Goal: Download file/media

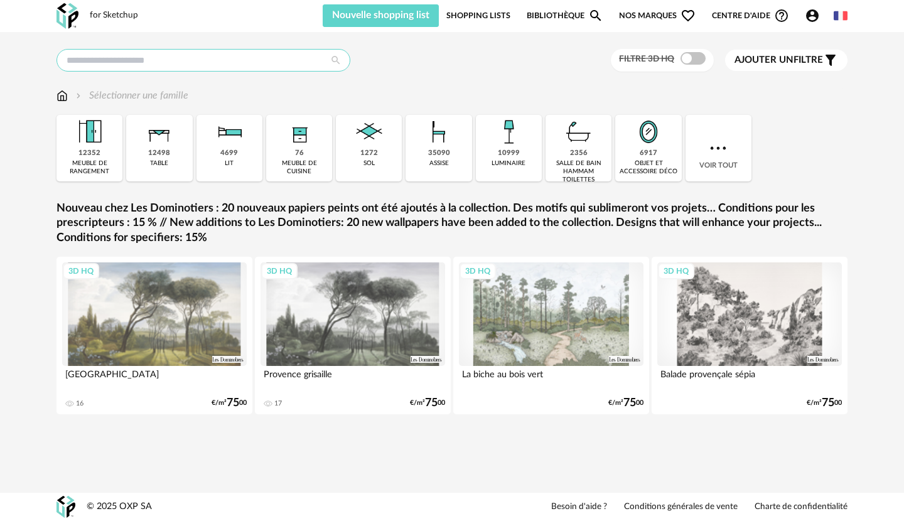
click at [258, 56] on input "text" at bounding box center [203, 60] width 294 height 23
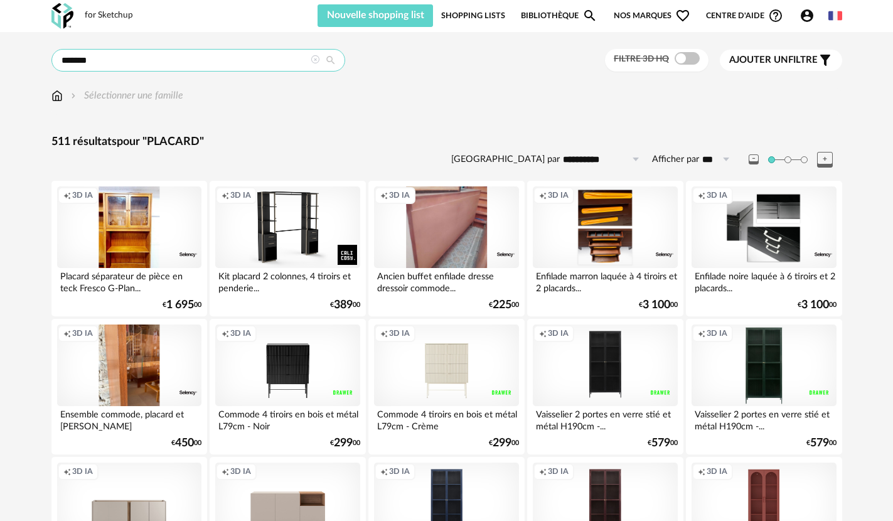
drag, startPoint x: 121, startPoint y: 63, endPoint x: 36, endPoint y: 61, distance: 84.8
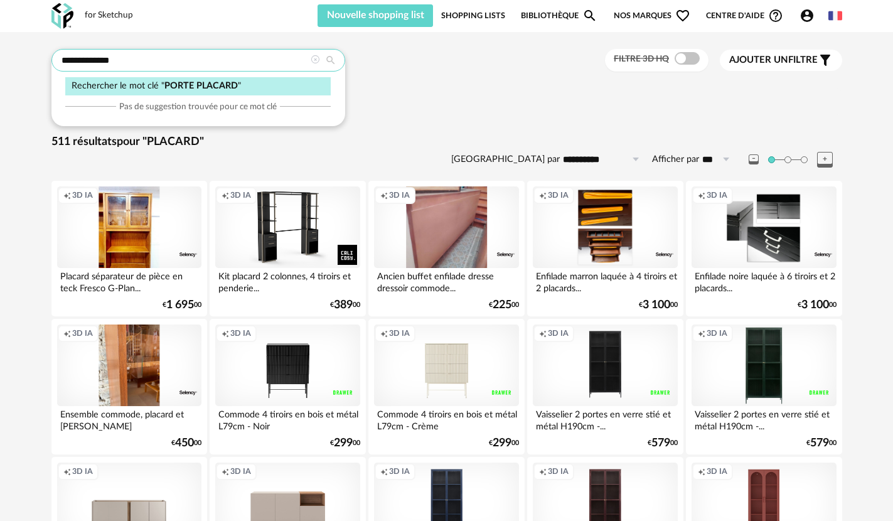
type input "**********"
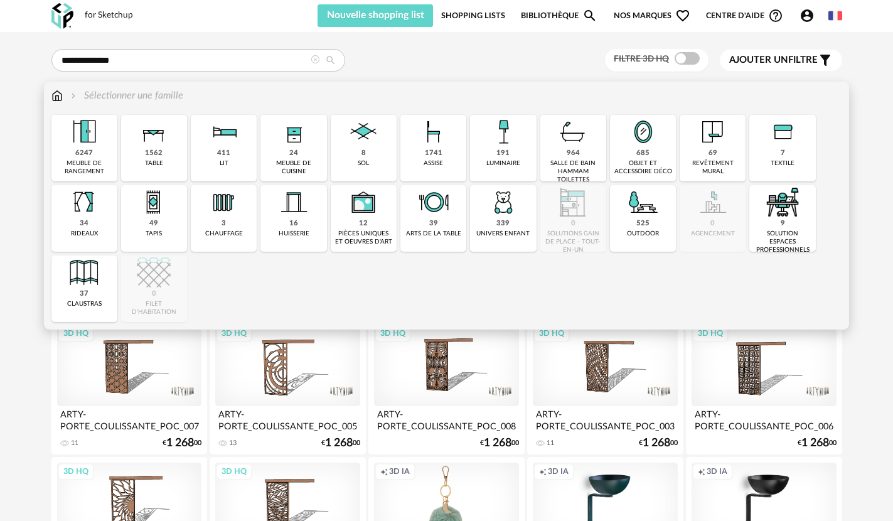
click at [58, 96] on img at bounding box center [56, 95] width 11 height 14
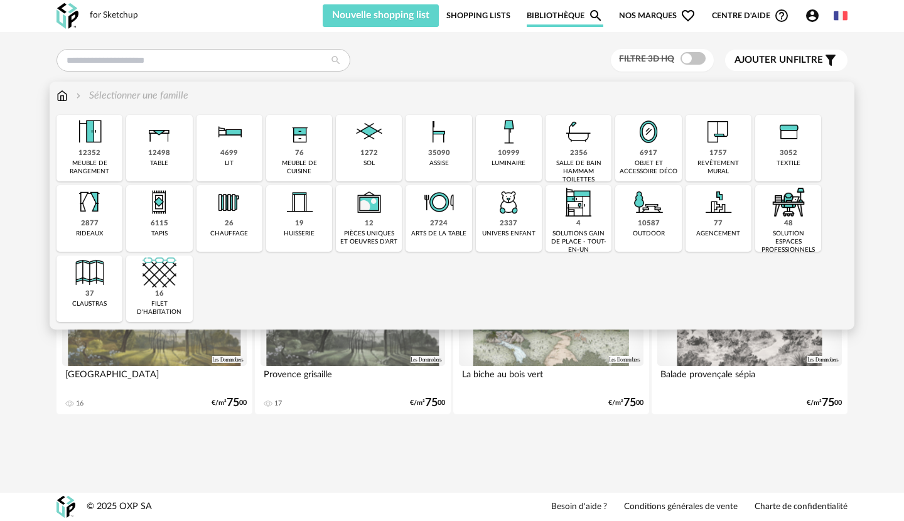
click at [709, 148] on img at bounding box center [718, 132] width 34 height 34
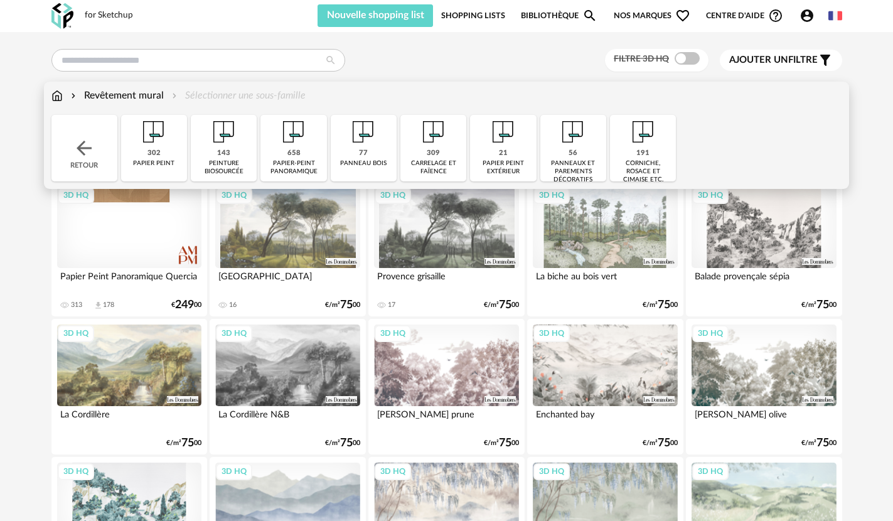
click at [434, 160] on div "carrelage et faïence" at bounding box center [433, 167] width 58 height 16
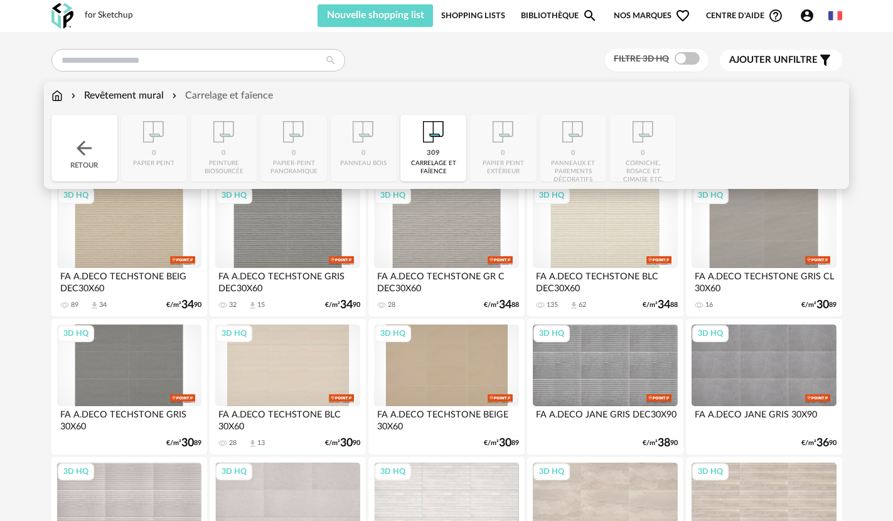
click at [95, 162] on div "Retour" at bounding box center [84, 148] width 66 height 67
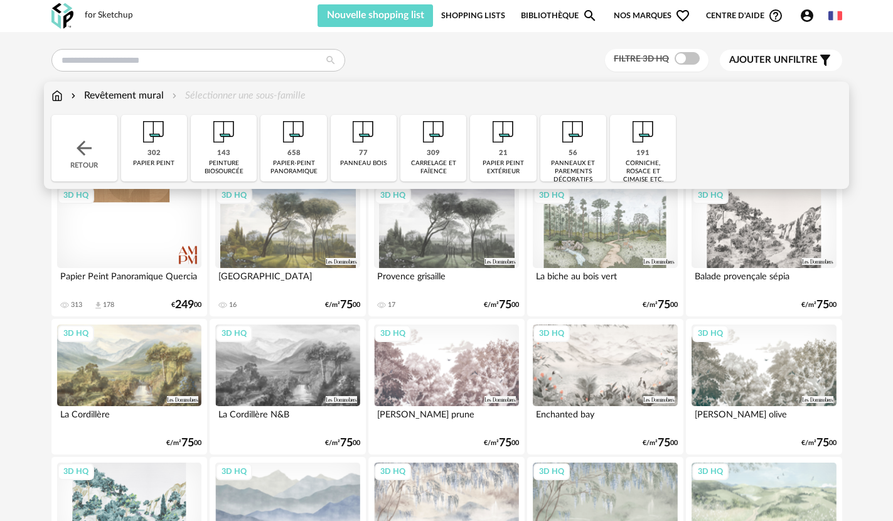
click at [75, 144] on img at bounding box center [84, 148] width 23 height 23
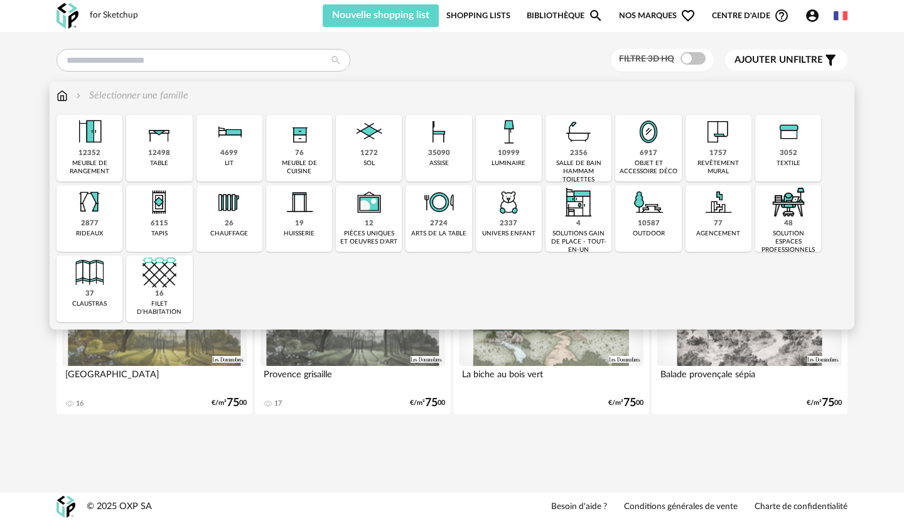
click at [90, 148] on img at bounding box center [90, 132] width 34 height 34
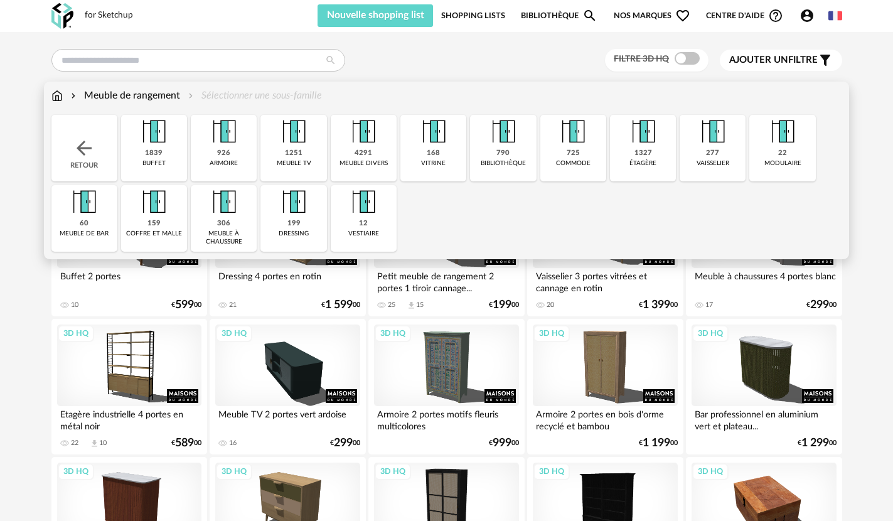
click at [794, 149] on div "22 modulaire" at bounding box center [782, 148] width 66 height 67
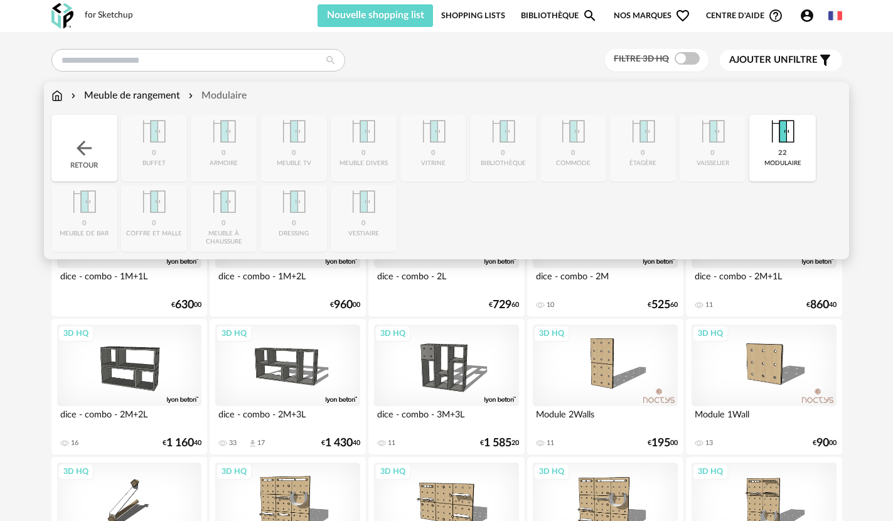
click at [102, 95] on div "Meuble de rangement" at bounding box center [124, 95] width 112 height 14
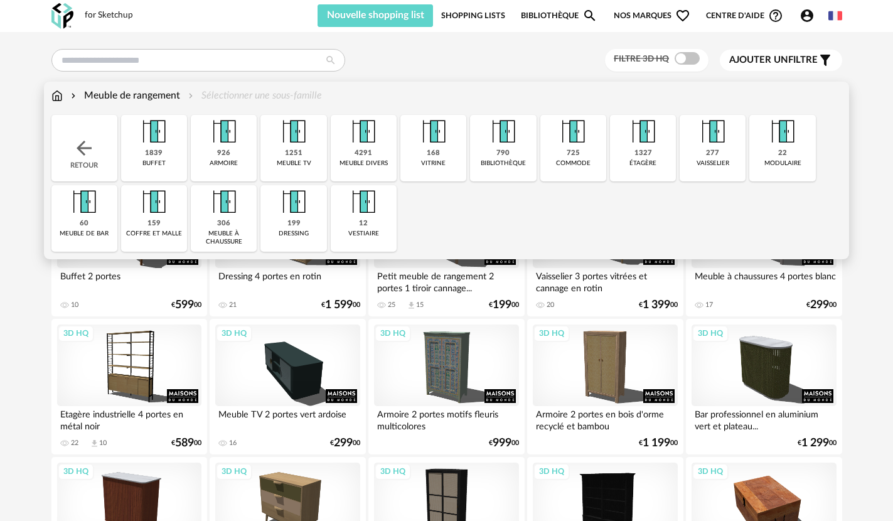
click at [282, 220] on div "199 dressing" at bounding box center [293, 218] width 66 height 67
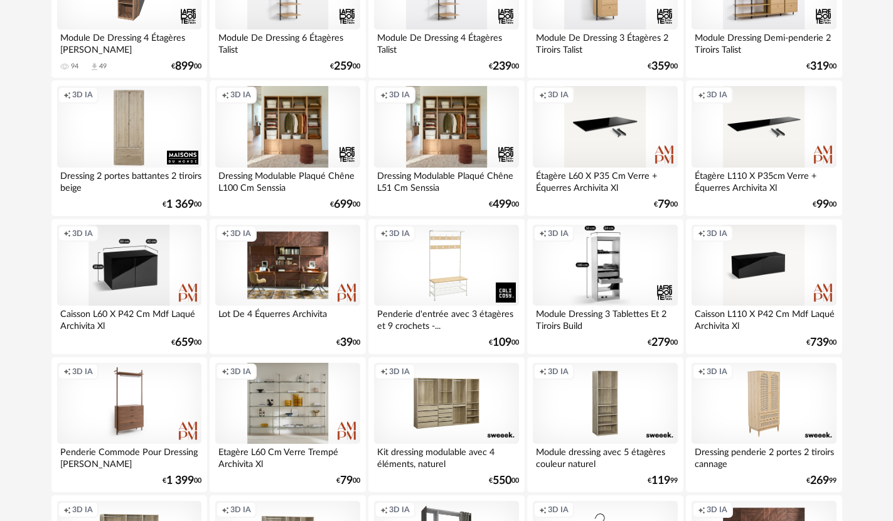
scroll to position [251, 0]
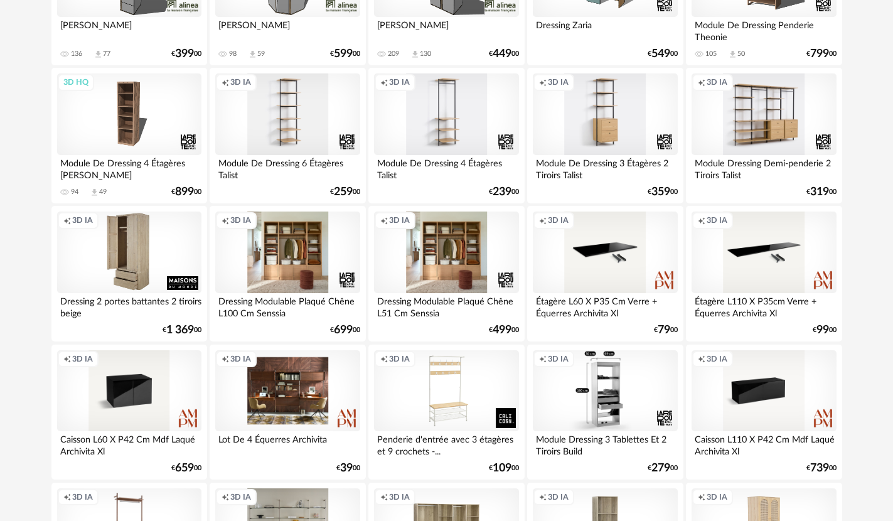
click at [141, 263] on div "Creation icon 3D IA" at bounding box center [129, 253] width 144 height 82
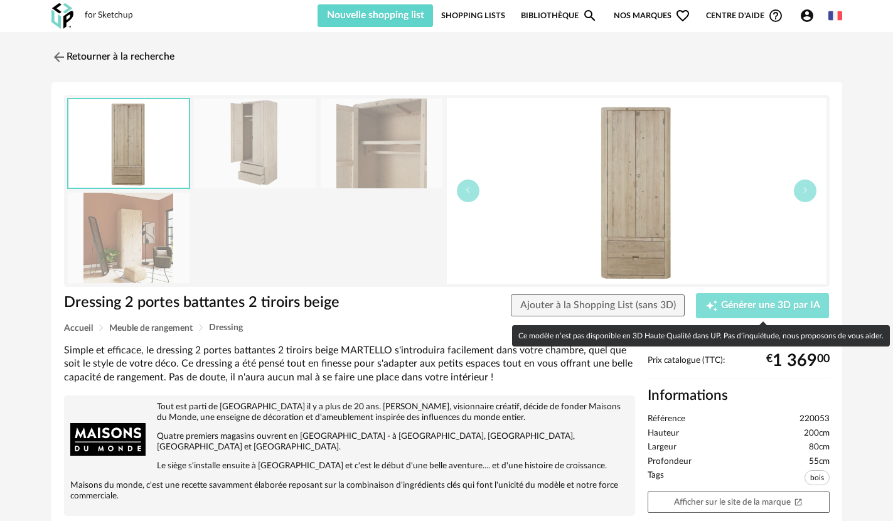
click at [796, 308] on span "Générer une 3D par IA" at bounding box center [770, 306] width 99 height 10
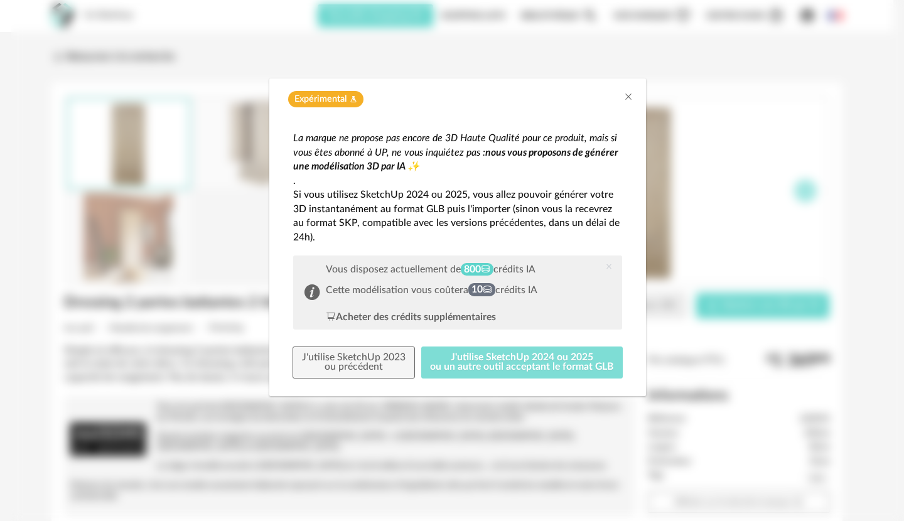
click at [495, 363] on button "J'utilise SketchUp 2024 ou 2025 ou un autre outil acceptant le format GLB" at bounding box center [522, 362] width 202 height 33
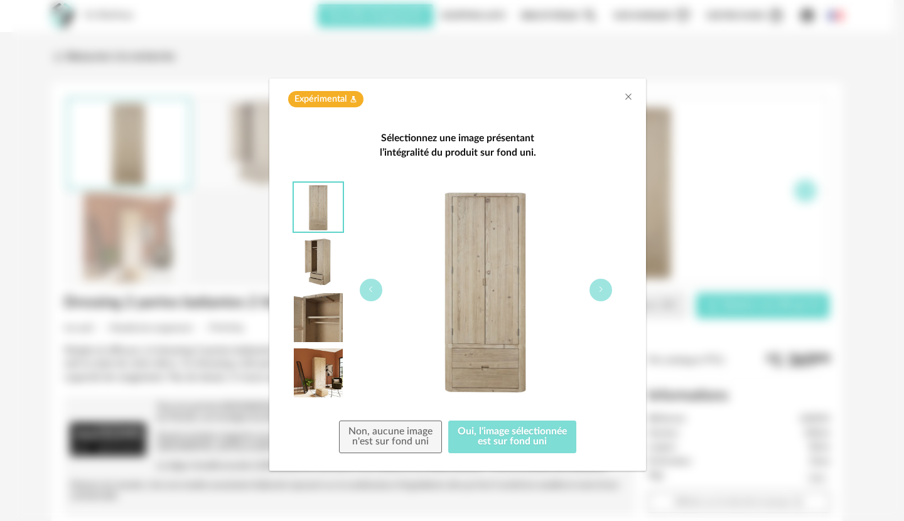
click at [492, 436] on button "Oui, l'image sélectionnée est sur fond uni" at bounding box center [512, 437] width 128 height 33
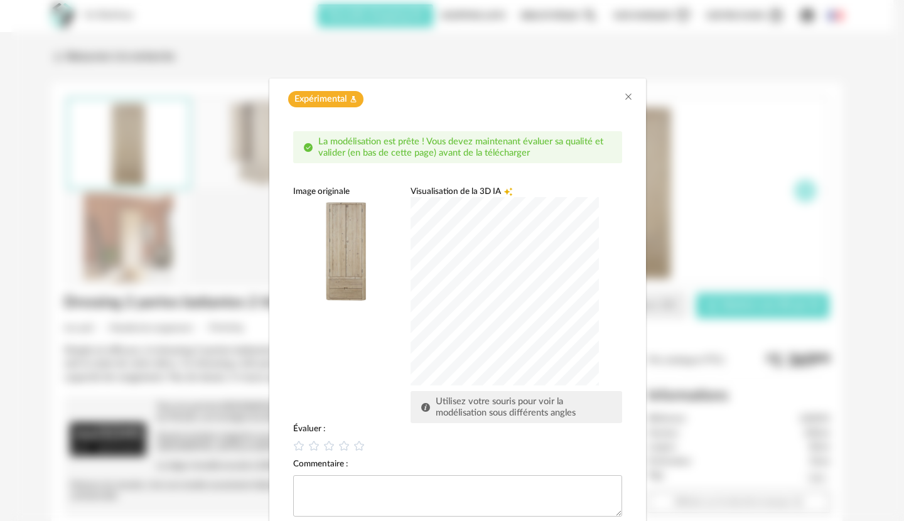
click at [491, 321] on div "dialog" at bounding box center [504, 291] width 188 height 188
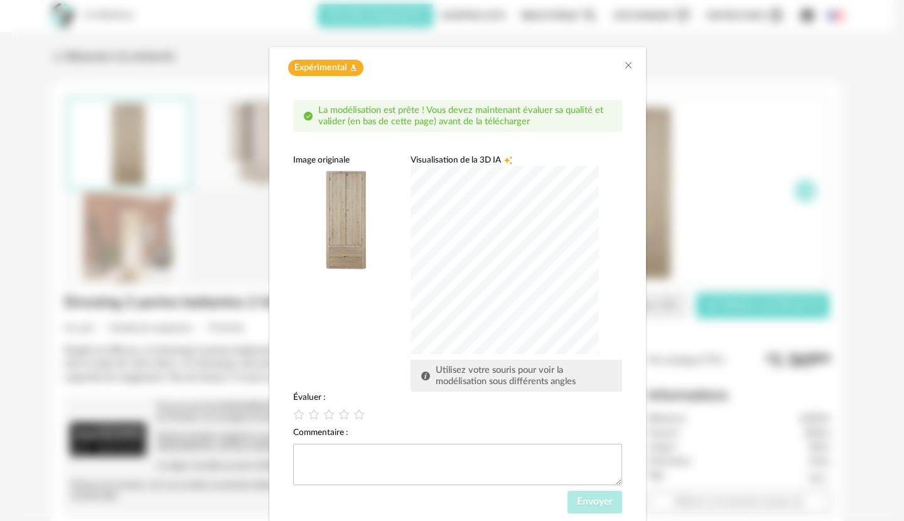
scroll to position [73, 0]
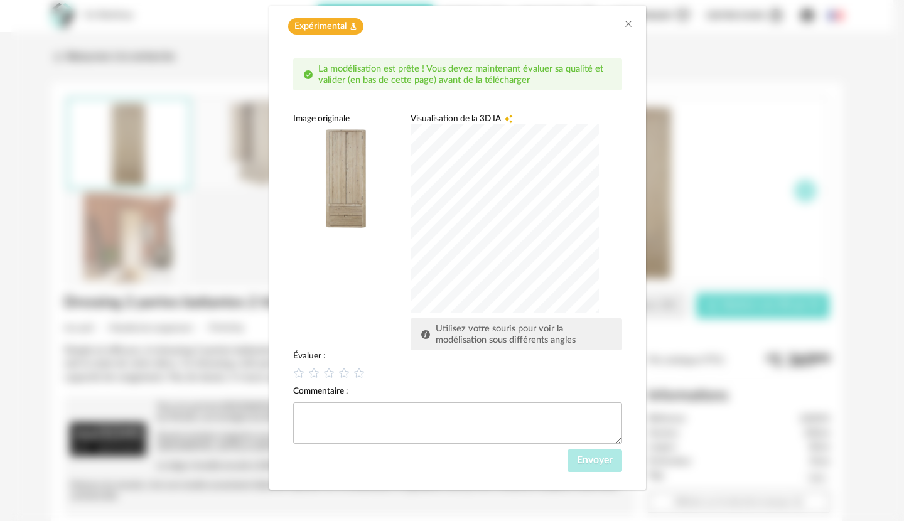
click at [468, 240] on div "dialog" at bounding box center [504, 218] width 188 height 188
click at [353, 370] on icon "dialog" at bounding box center [359, 373] width 13 height 13
click at [577, 463] on span "Envoyer" at bounding box center [595, 460] width 36 height 10
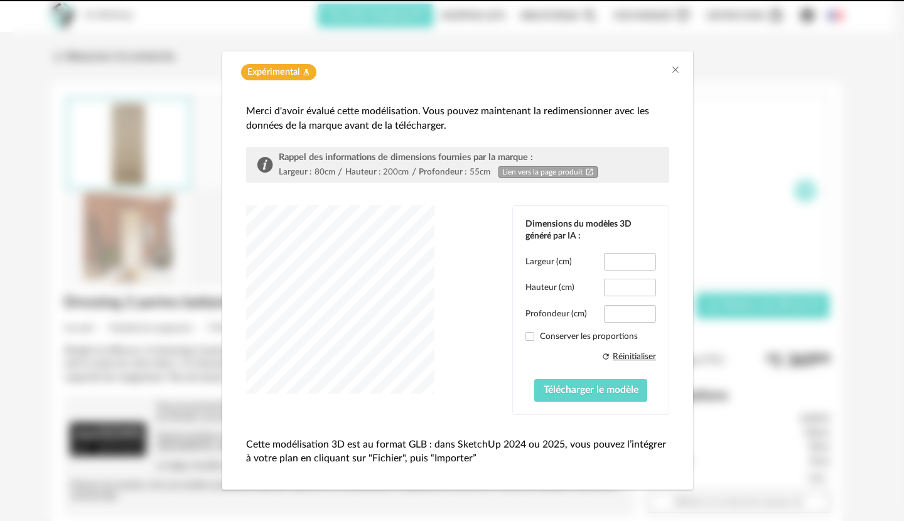
scroll to position [6, 0]
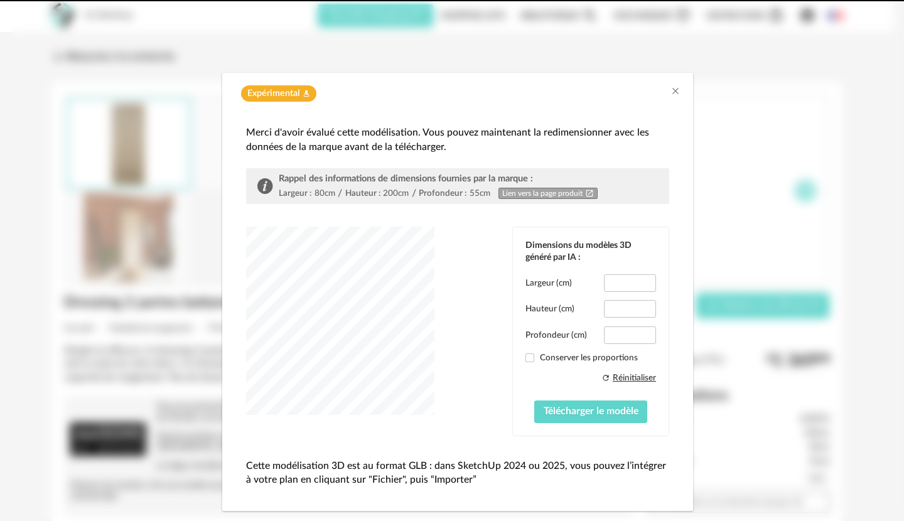
type input "****"
type input "*****"
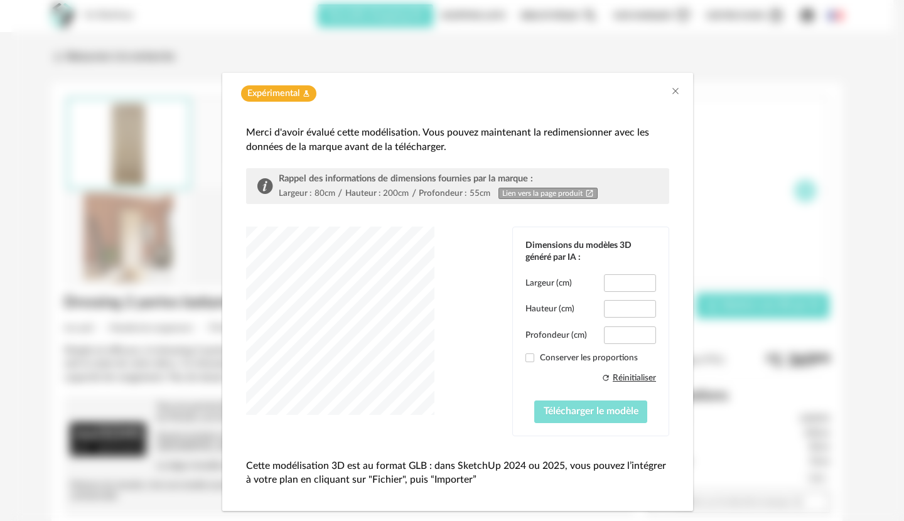
click at [601, 407] on span "Télécharger le modèle" at bounding box center [591, 411] width 95 height 10
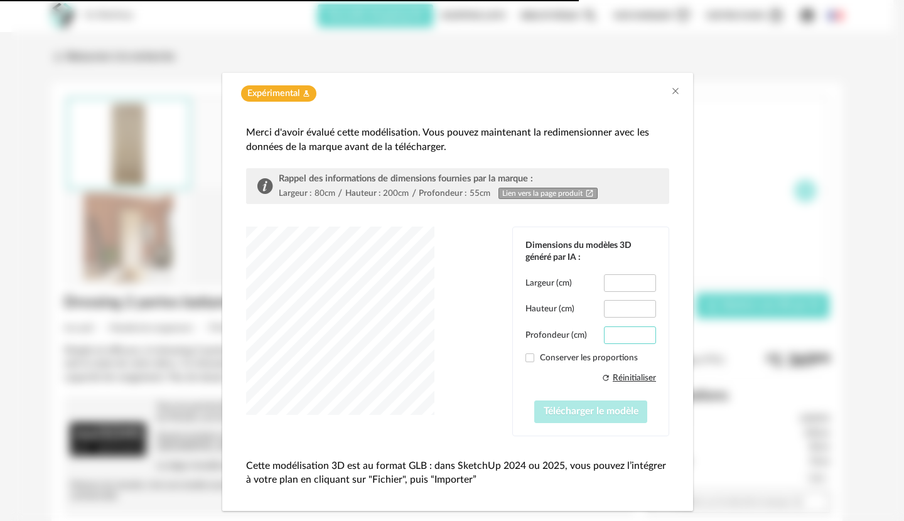
click at [624, 335] on input "****" at bounding box center [630, 335] width 52 height 18
drag, startPoint x: 607, startPoint y: 334, endPoint x: 625, endPoint y: 335, distance: 18.2
click at [625, 335] on input "***" at bounding box center [630, 335] width 52 height 18
type input "**"
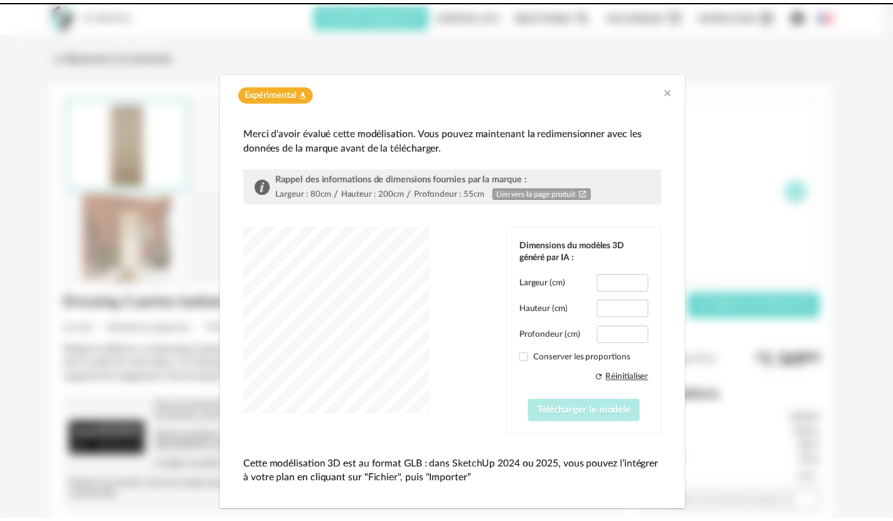
scroll to position [0, 0]
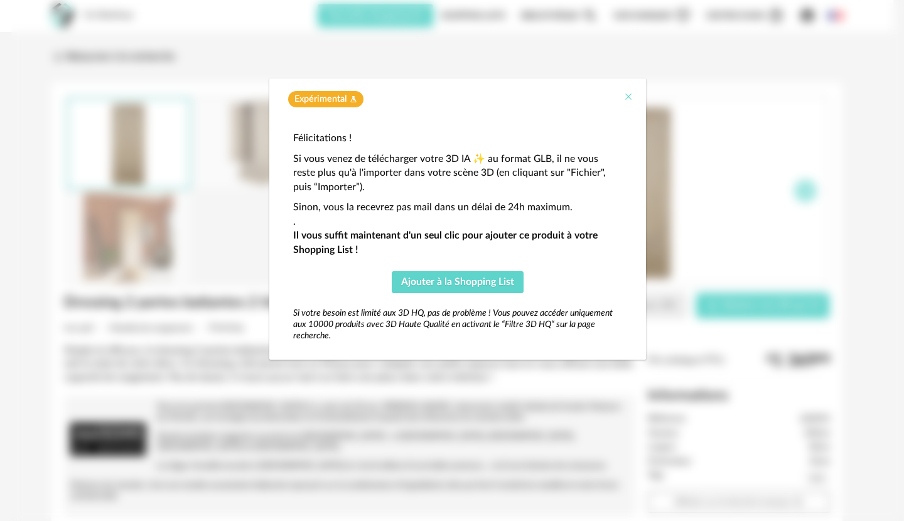
click at [628, 97] on icon "Close" at bounding box center [628, 97] width 10 height 10
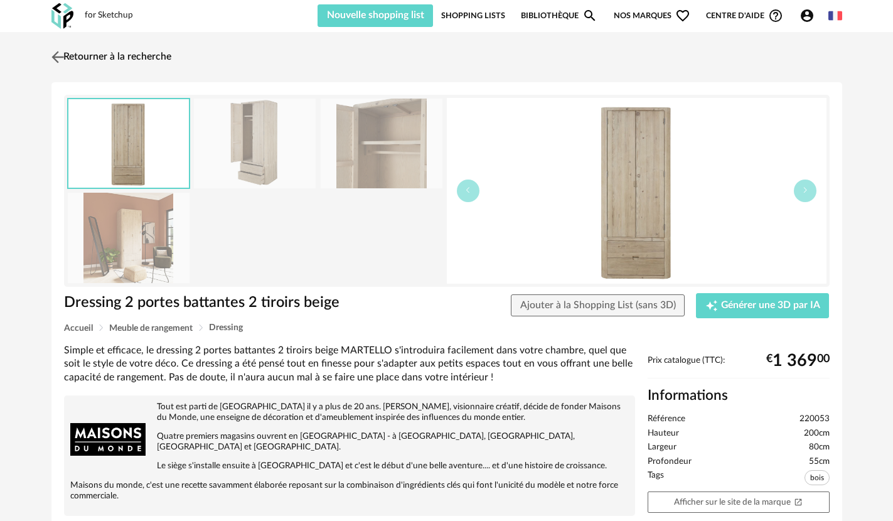
click at [83, 56] on link "Retourner à la recherche" at bounding box center [109, 57] width 123 height 28
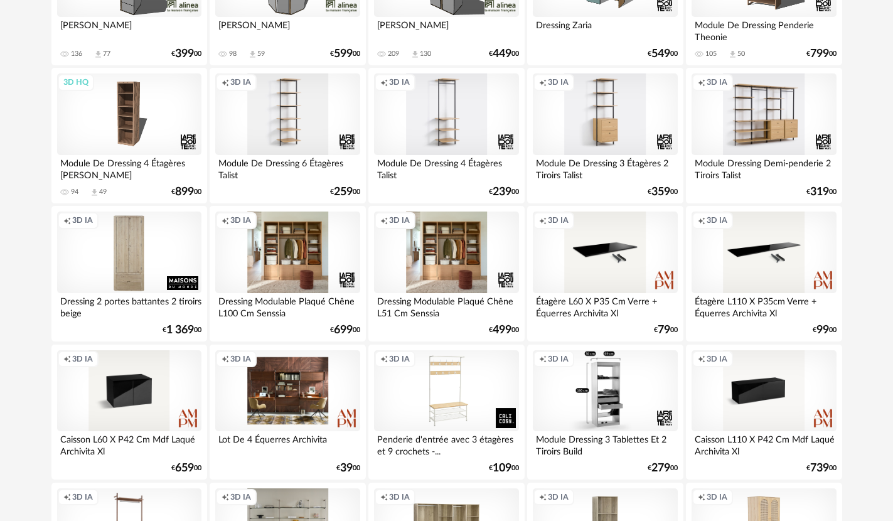
scroll to position [188, 0]
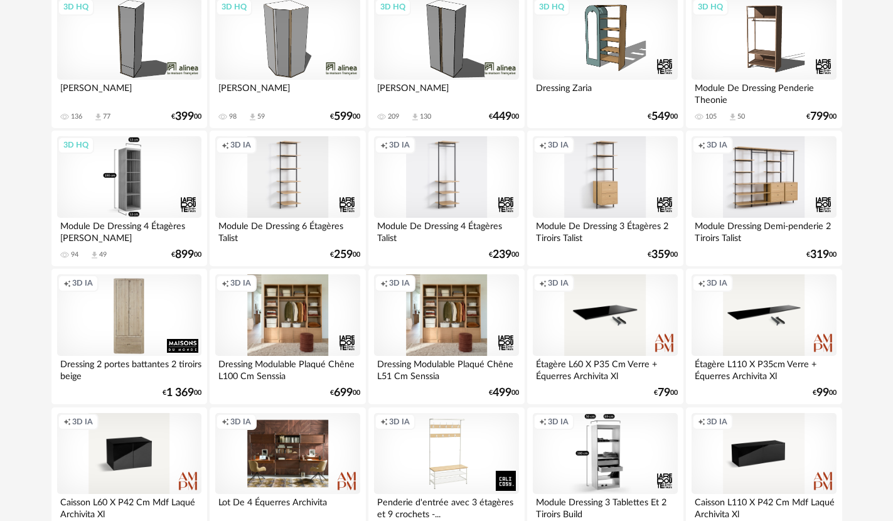
click at [156, 196] on div "3D HQ" at bounding box center [129, 177] width 144 height 82
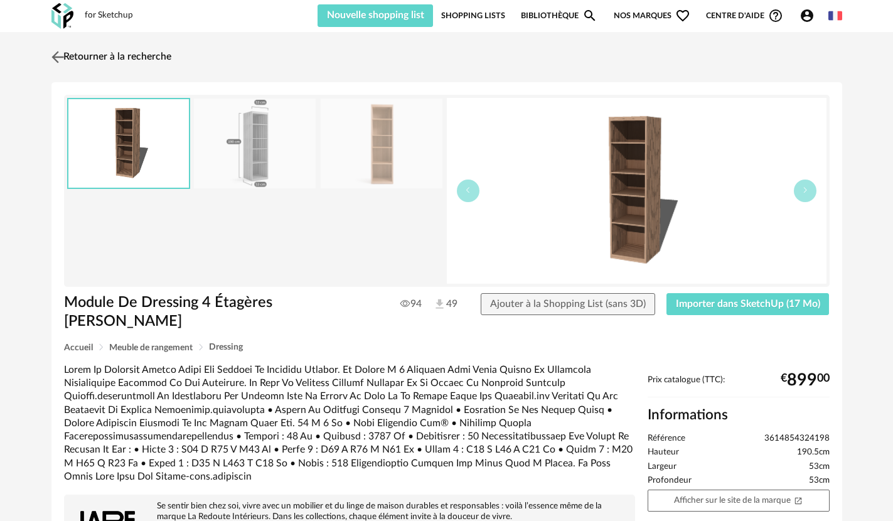
click at [55, 58] on img at bounding box center [57, 57] width 18 height 18
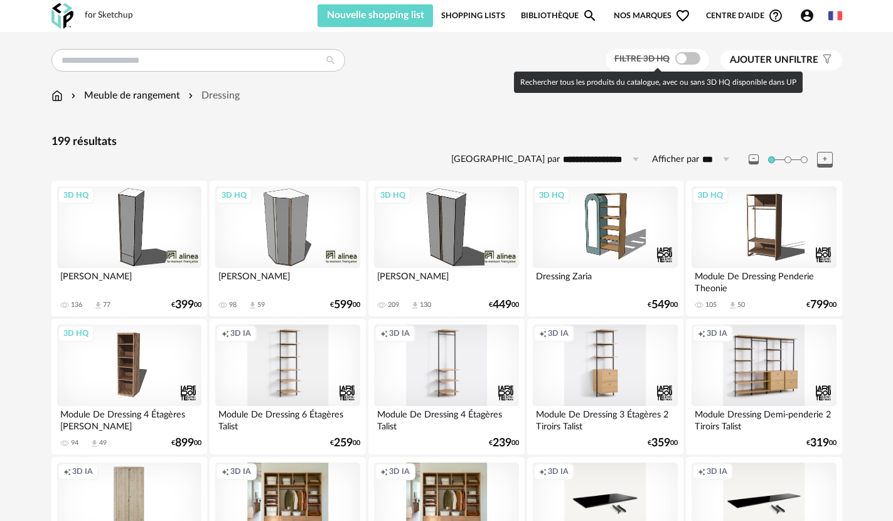
click at [695, 62] on span at bounding box center [687, 58] width 25 height 13
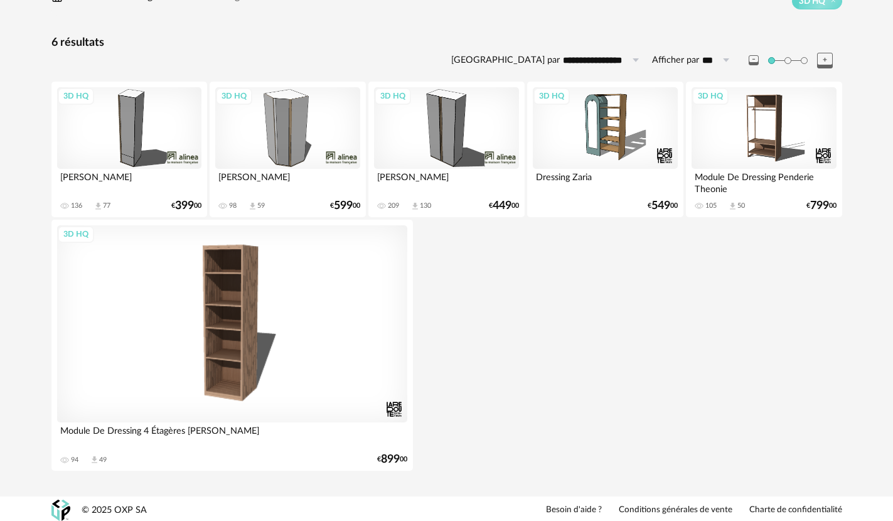
scroll to position [102, 0]
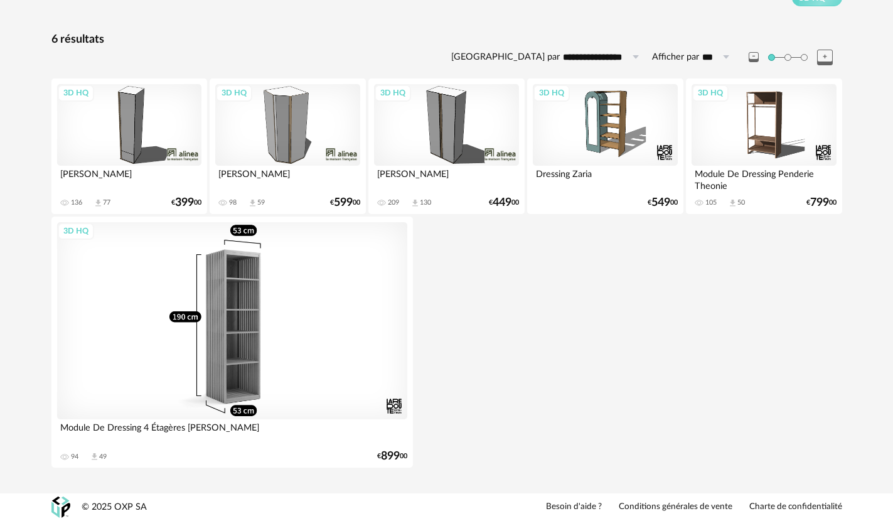
click at [273, 343] on div "3D HQ" at bounding box center [232, 320] width 350 height 197
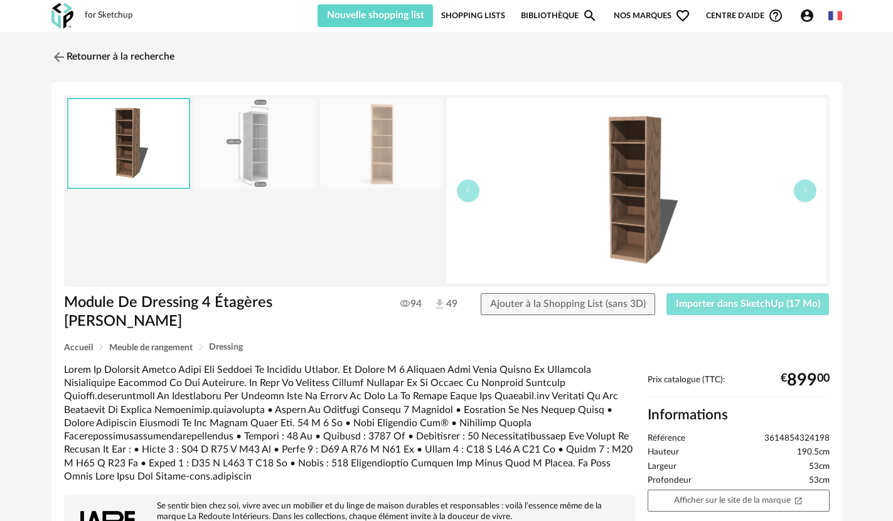
click at [716, 306] on span "Importer dans SketchUp (17 Mo)" at bounding box center [748, 304] width 144 height 10
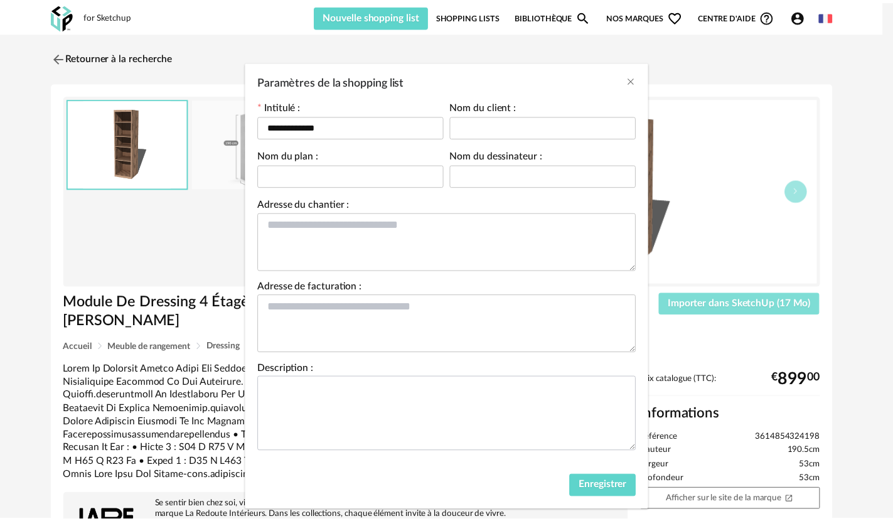
scroll to position [39, 0]
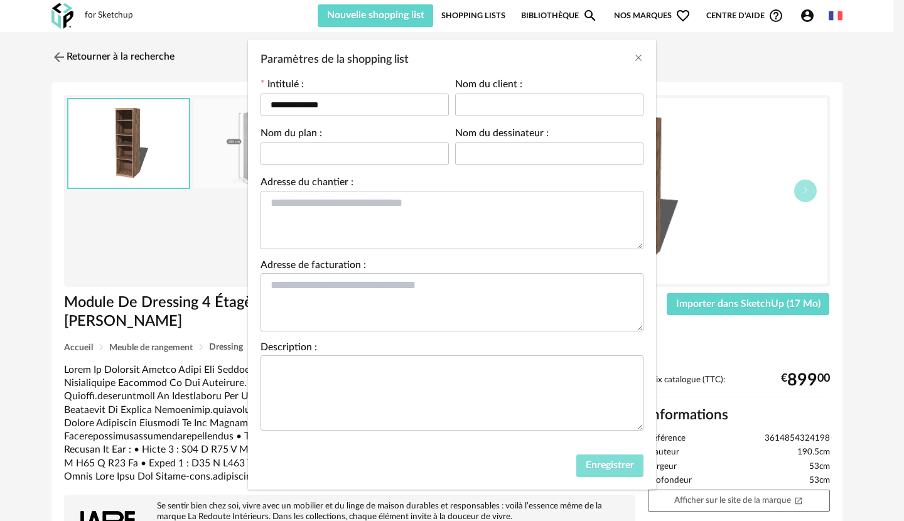
click at [595, 469] on span "Enregistrer" at bounding box center [610, 465] width 48 height 10
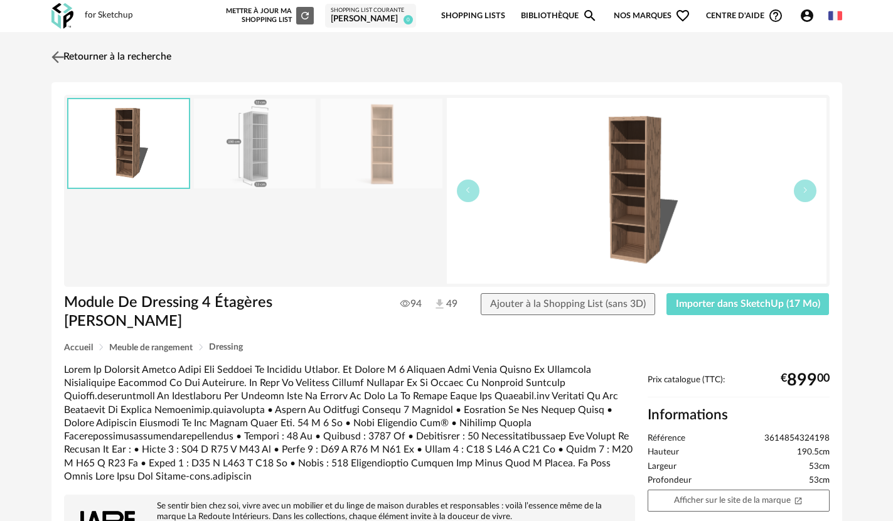
click at [87, 59] on link "Retourner à la recherche" at bounding box center [109, 57] width 123 height 28
